Goal: Task Accomplishment & Management: Manage account settings

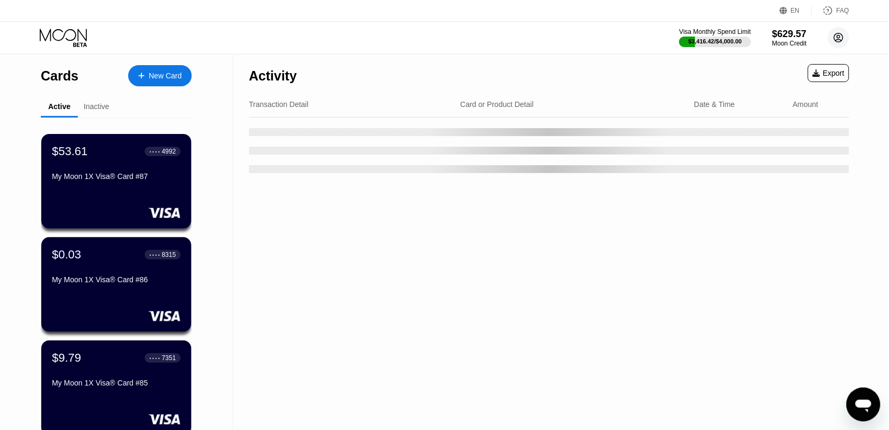
click at [835, 35] on icon at bounding box center [838, 37] width 9 height 9
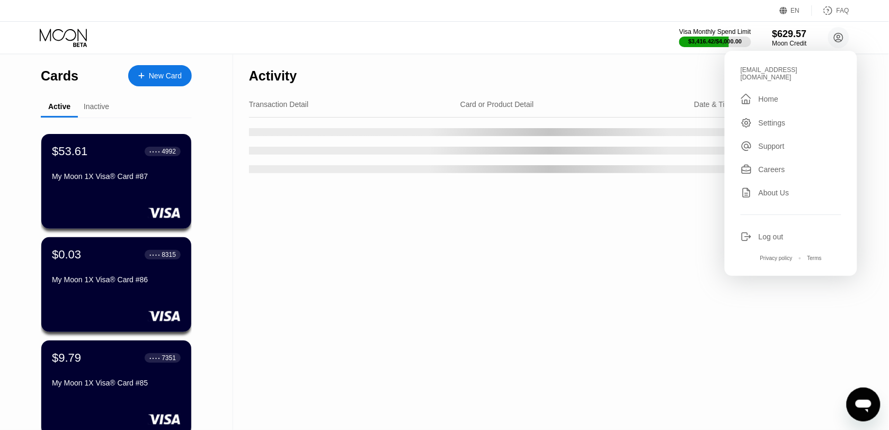
click at [873, 91] on div "Cards New Card Active Inactive $53.61 ● ● ● ● 4992 My Moon 1X Visa® Card #87 $0…" at bounding box center [444, 377] width 889 height 645
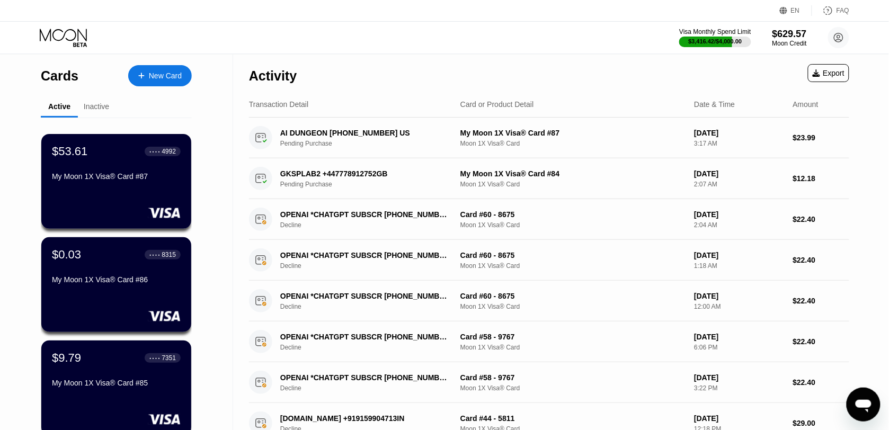
click at [154, 181] on div "My Moon 1X Visa® Card #87" at bounding box center [116, 176] width 129 height 8
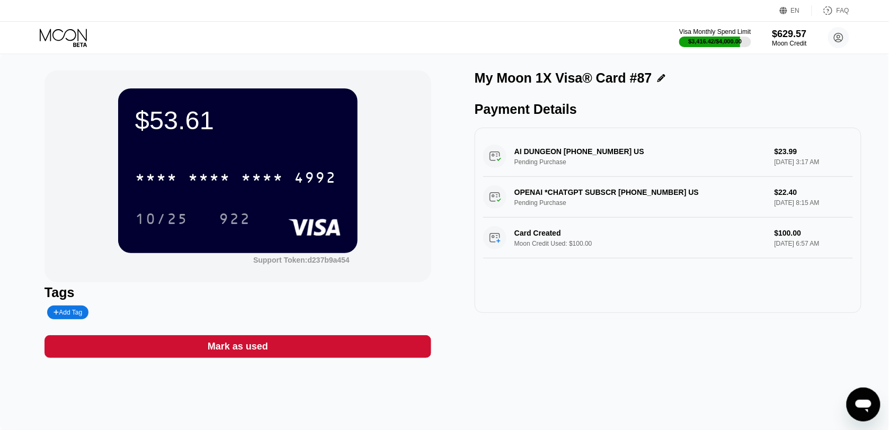
click at [54, 32] on icon at bounding box center [64, 38] width 49 height 19
